Goal: Obtain resource: Download file/media

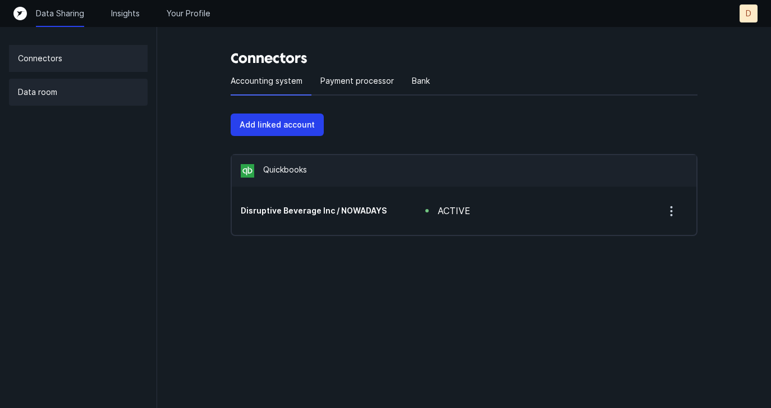
click at [53, 100] on div "Data room" at bounding box center [78, 92] width 139 height 27
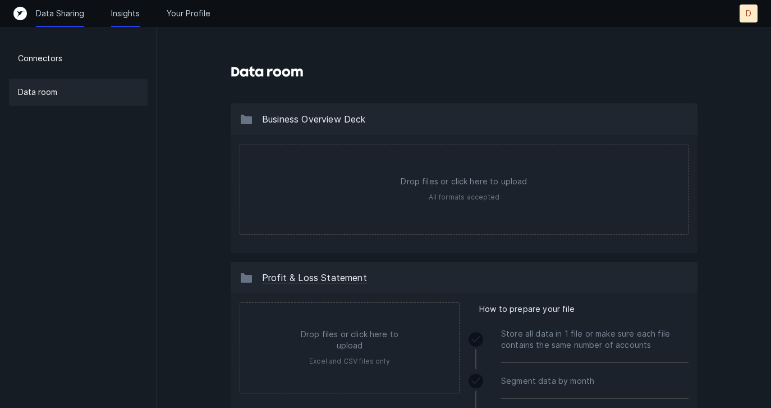
click at [122, 15] on p "Insights" at bounding box center [125, 13] width 29 height 11
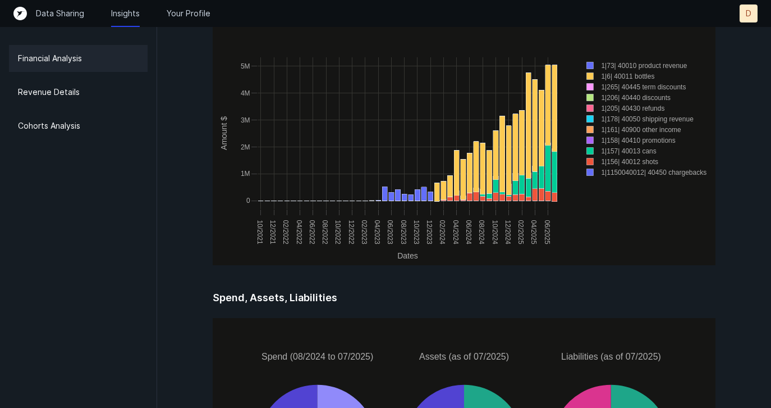
scroll to position [1302, 0]
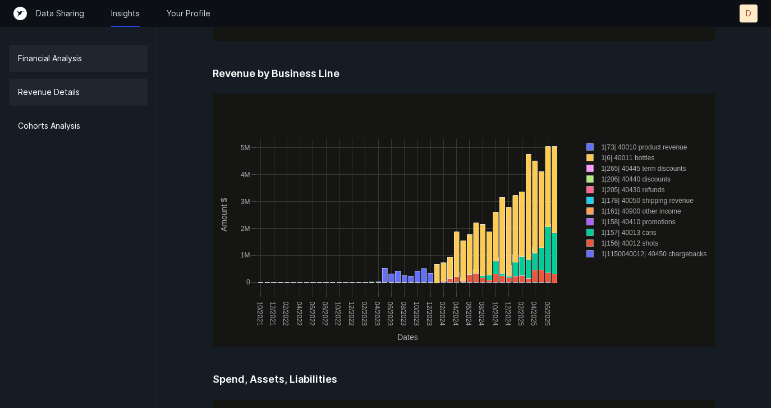
click at [53, 102] on div "Revenue Details" at bounding box center [78, 92] width 139 height 27
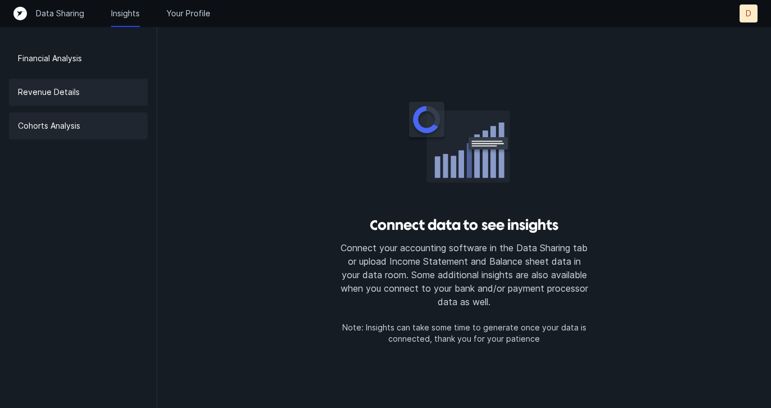
click at [56, 132] on div "Cohorts Analysis" at bounding box center [78, 125] width 139 height 27
click at [64, 10] on p "Data Sharing" at bounding box center [60, 13] width 48 height 11
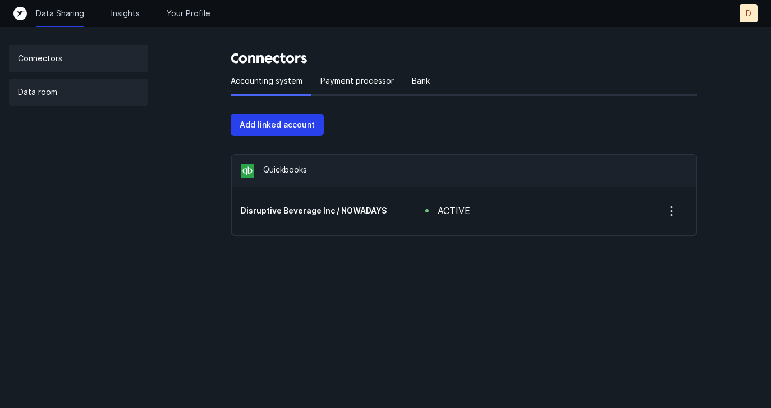
click at [58, 93] on div "Data room" at bounding box center [78, 92] width 139 height 27
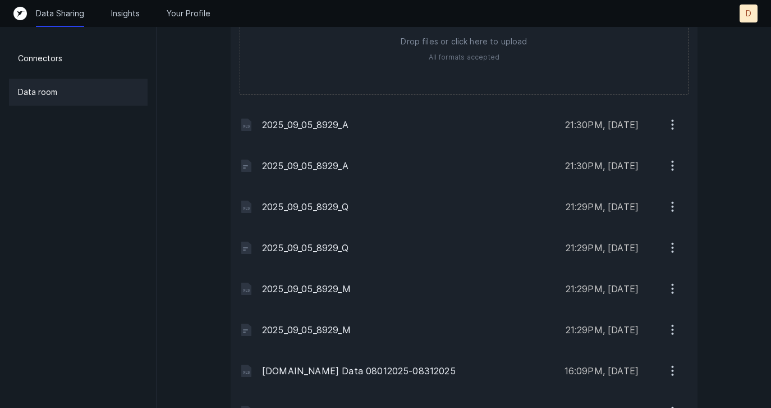
scroll to position [1065, 0]
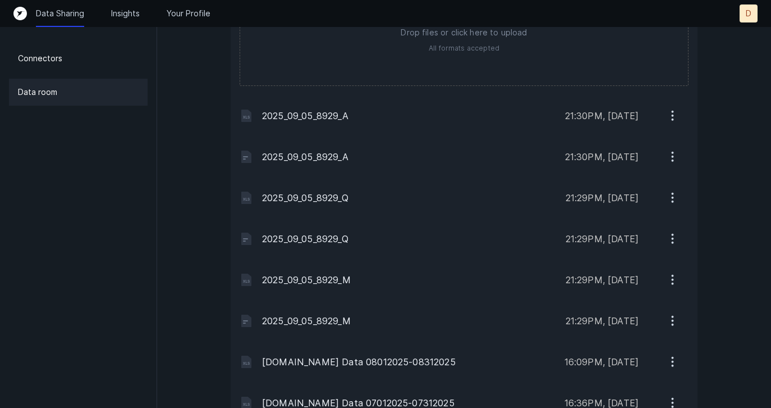
click at [671, 319] on icon "button" at bounding box center [673, 320] width 14 height 14
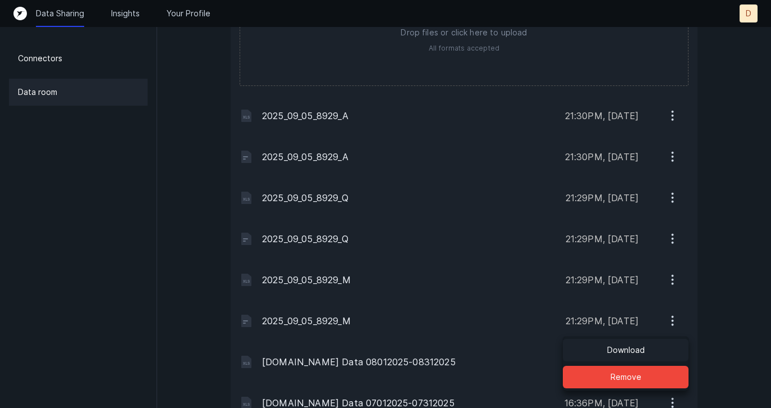
click at [641, 355] on p "Download" at bounding box center [626, 349] width 38 height 13
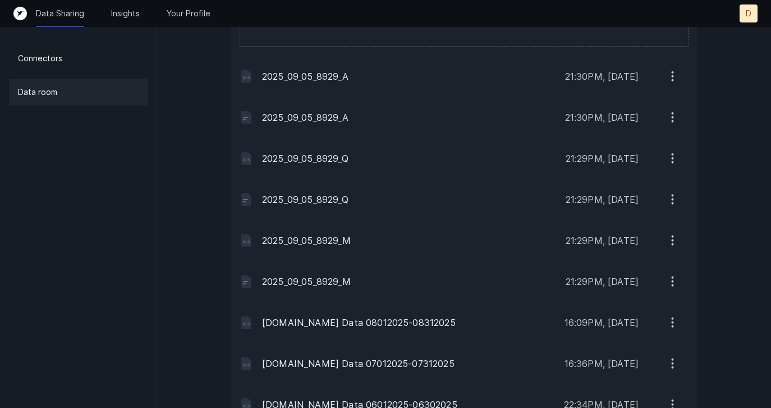
scroll to position [1105, 0]
click at [676, 245] on icon "button" at bounding box center [673, 239] width 14 height 14
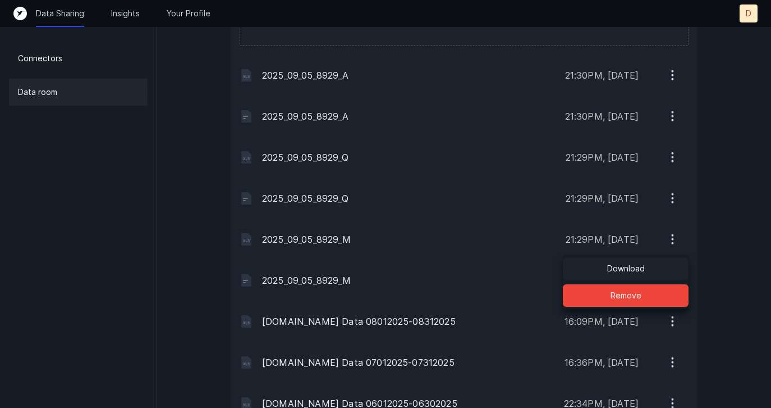
click at [661, 264] on button "Download" at bounding box center [626, 268] width 126 height 22
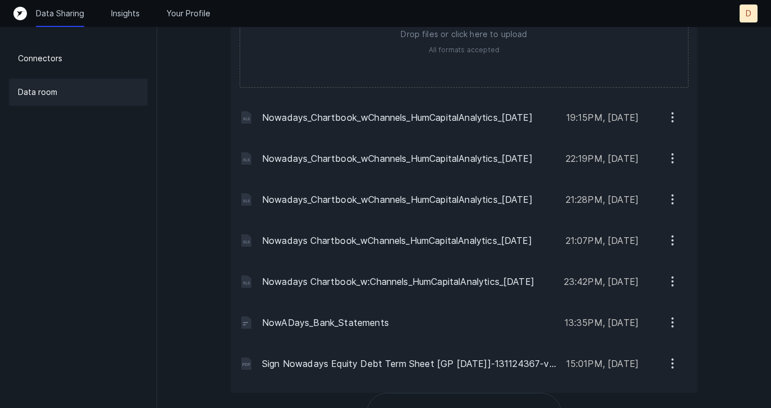
scroll to position [1787, 0]
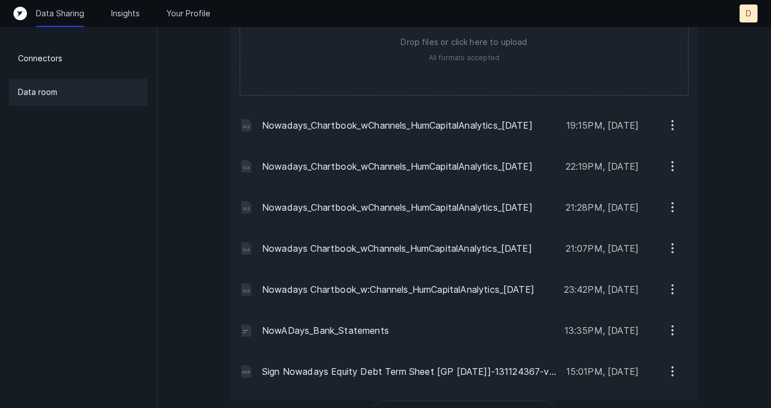
click at [672, 123] on icon "button" at bounding box center [673, 125] width 14 height 14
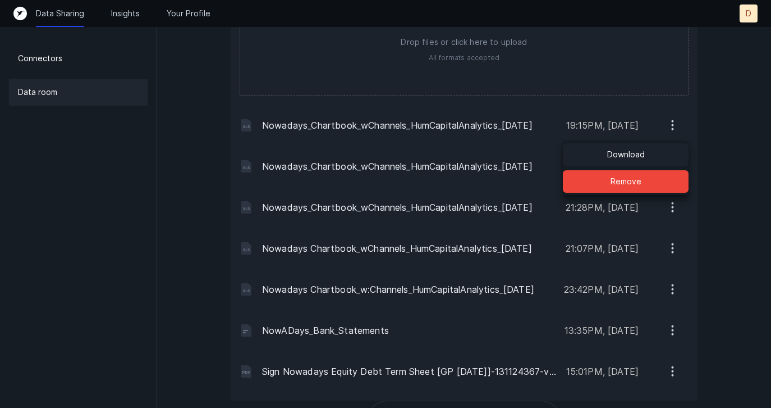
click at [662, 146] on button "Download" at bounding box center [626, 154] width 126 height 22
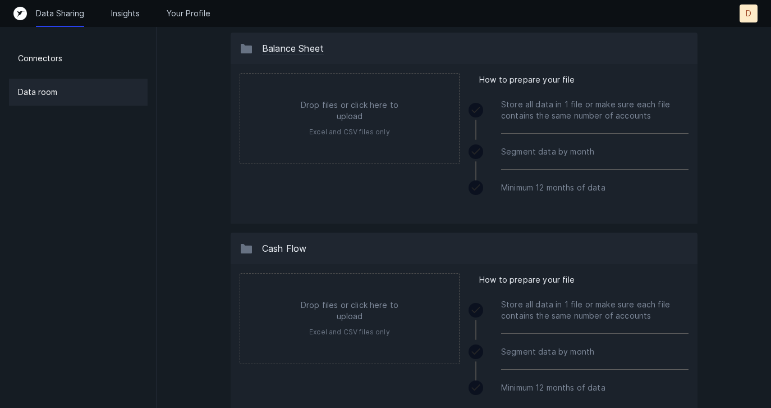
scroll to position [0, 0]
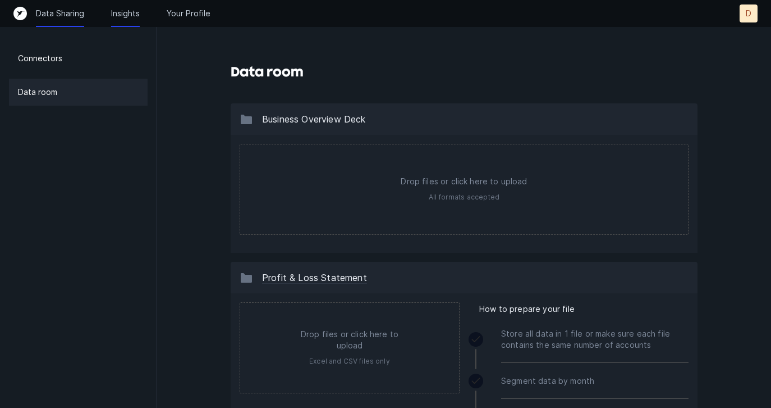
click at [125, 11] on p "Insights" at bounding box center [125, 13] width 29 height 11
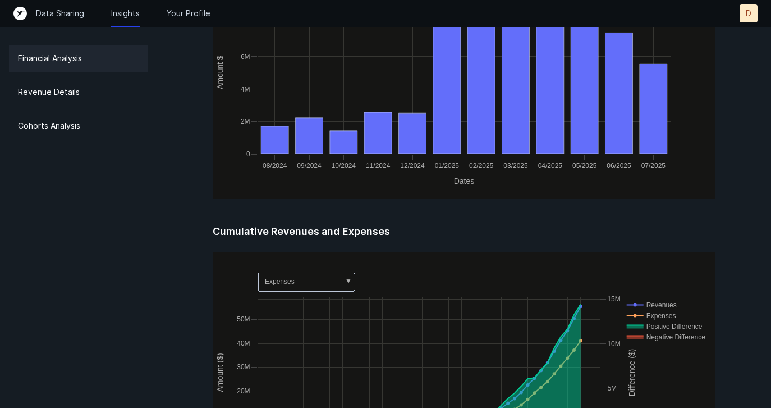
scroll to position [664, 0]
